Goal: Navigation & Orientation: Find specific page/section

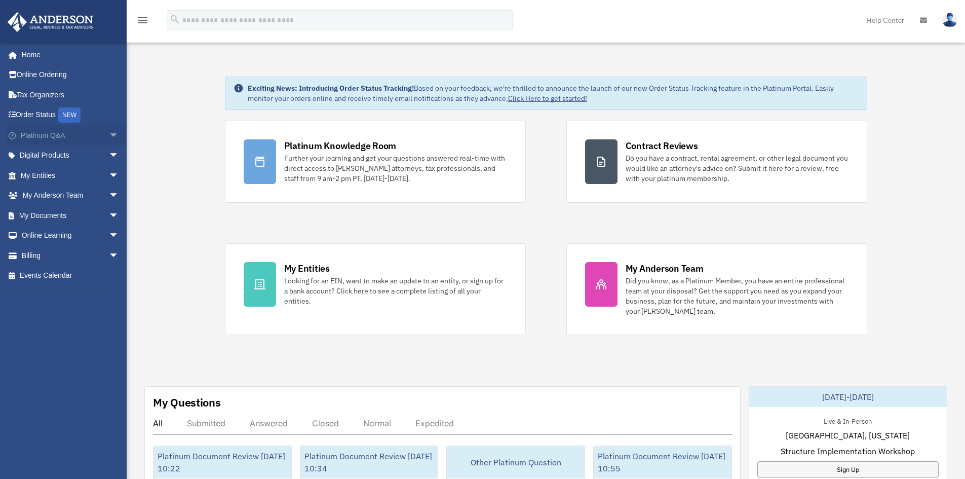
click at [109, 130] on span "arrow_drop_down" at bounding box center [119, 135] width 20 height 21
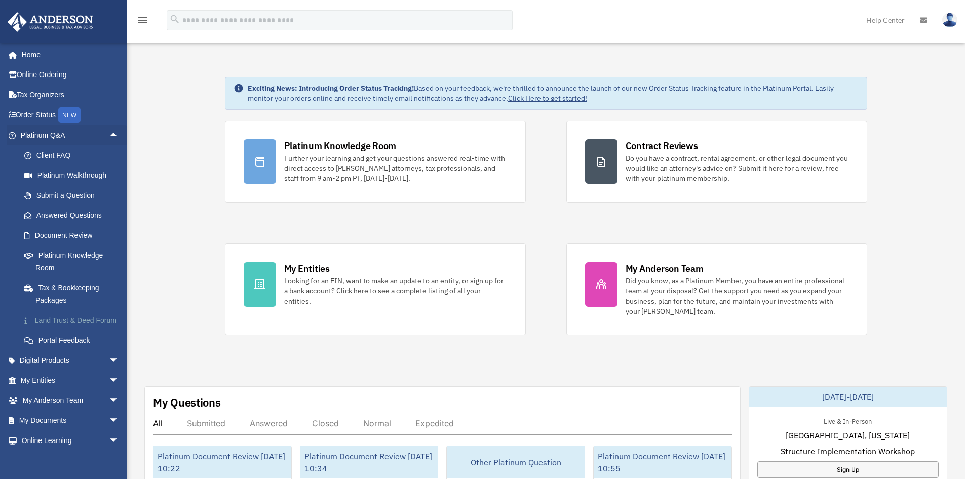
click at [58, 325] on link "Land Trust & Deed Forum" at bounding box center [74, 320] width 120 height 20
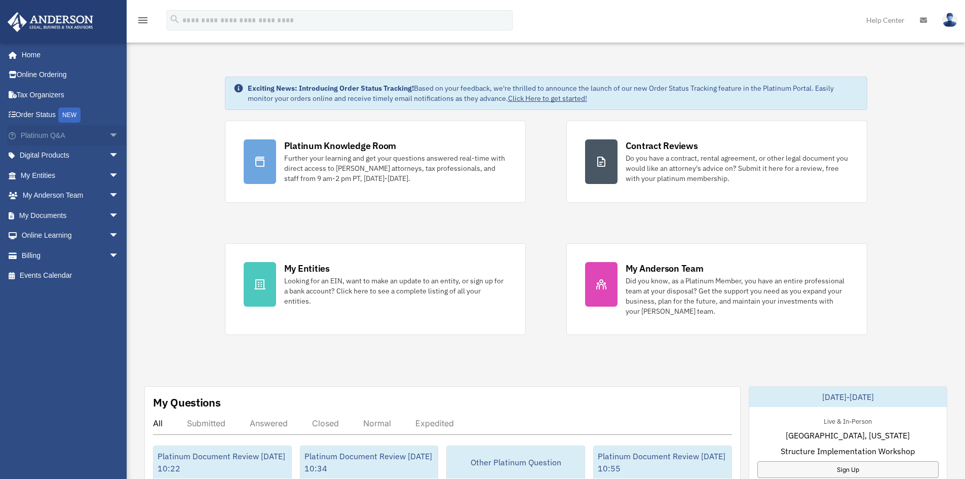
click at [109, 142] on span "arrow_drop_down" at bounding box center [119, 135] width 20 height 21
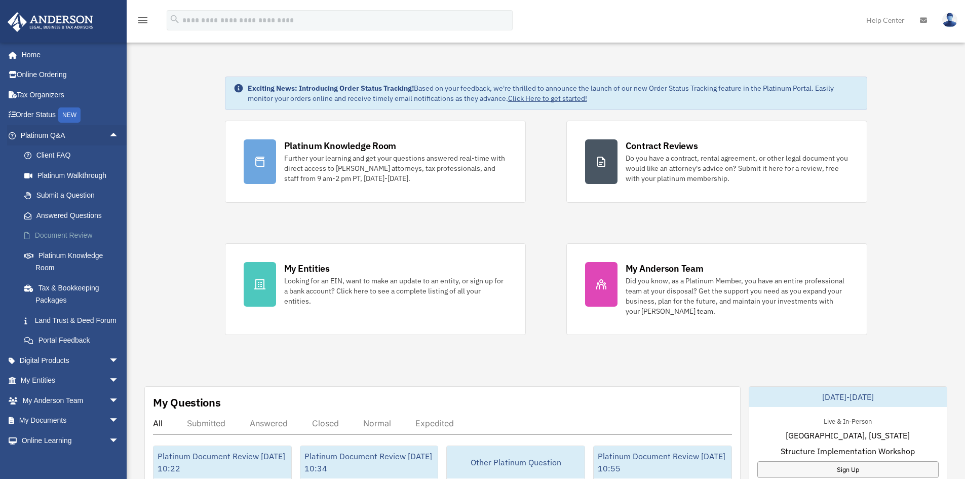
click at [72, 236] on link "Document Review" at bounding box center [74, 235] width 120 height 20
